Goal: Navigation & Orientation: Find specific page/section

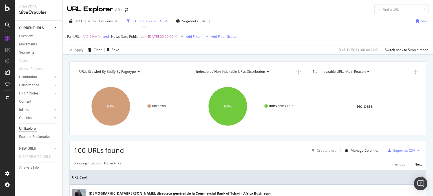
click at [272, 34] on div "Full URL = \/[0-9]+\/ and News Date Published < [DATE] 00:00:00 Add Filter Add …" at bounding box center [247, 36] width 361 height 17
click at [4, 11] on div at bounding box center [7, 98] width 15 height 196
click at [7, 8] on icon at bounding box center [7, 8] width 5 height 7
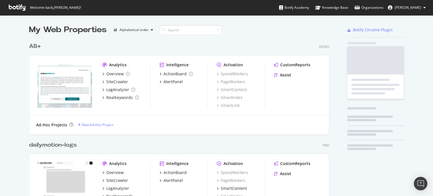
scroll to position [192, 424]
